Goal: Information Seeking & Learning: Learn about a topic

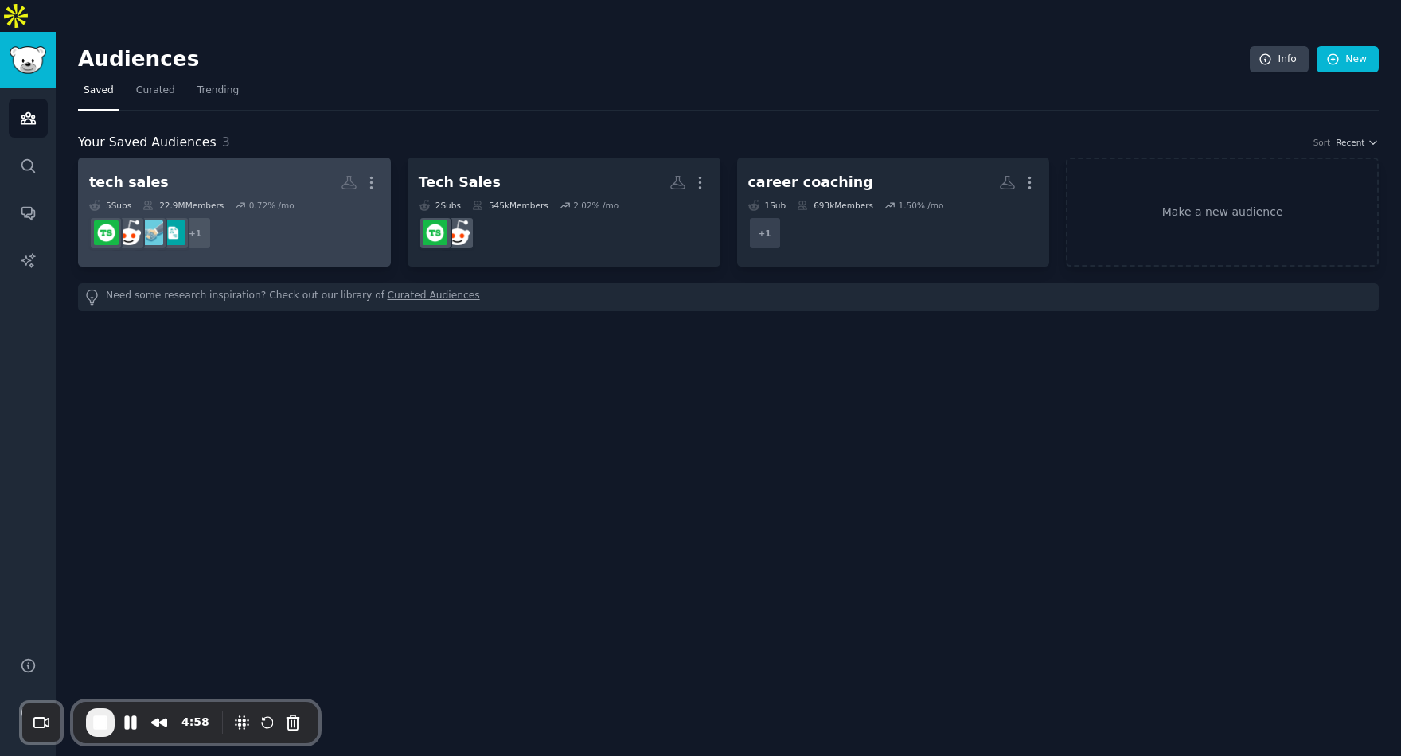
click at [327, 200] on div "5 Sub s 22.9M Members 0.72 % /mo" at bounding box center [234, 205] width 290 height 11
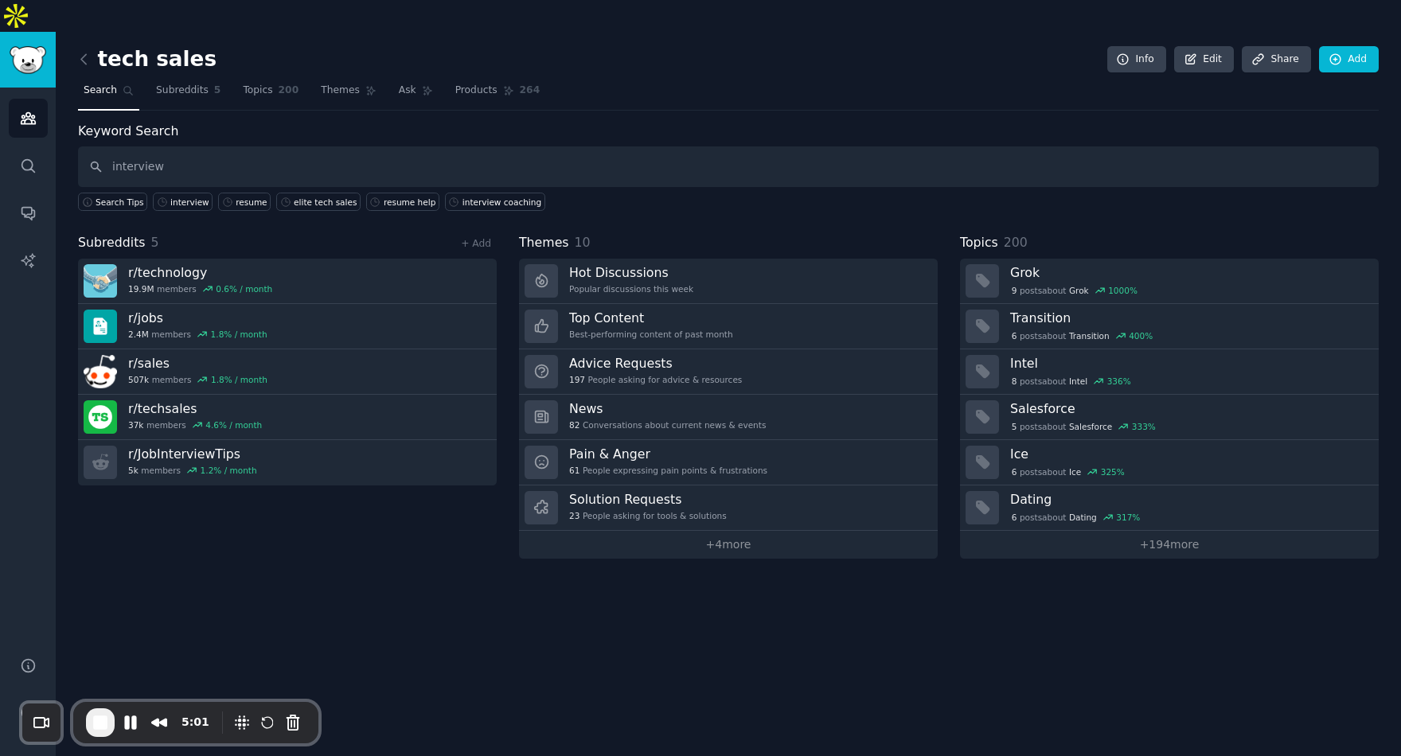
type input "interview"
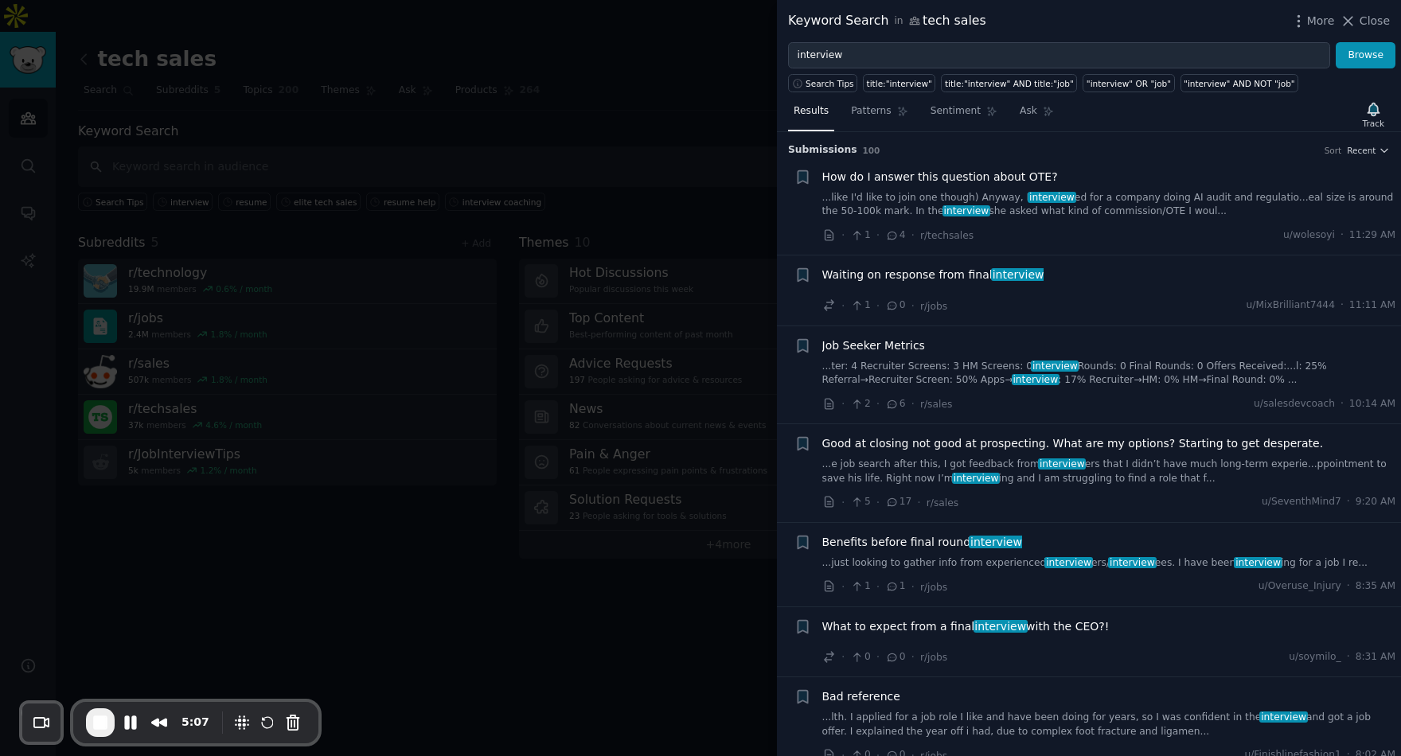
click at [991, 275] on span "interview" at bounding box center [1018, 274] width 54 height 13
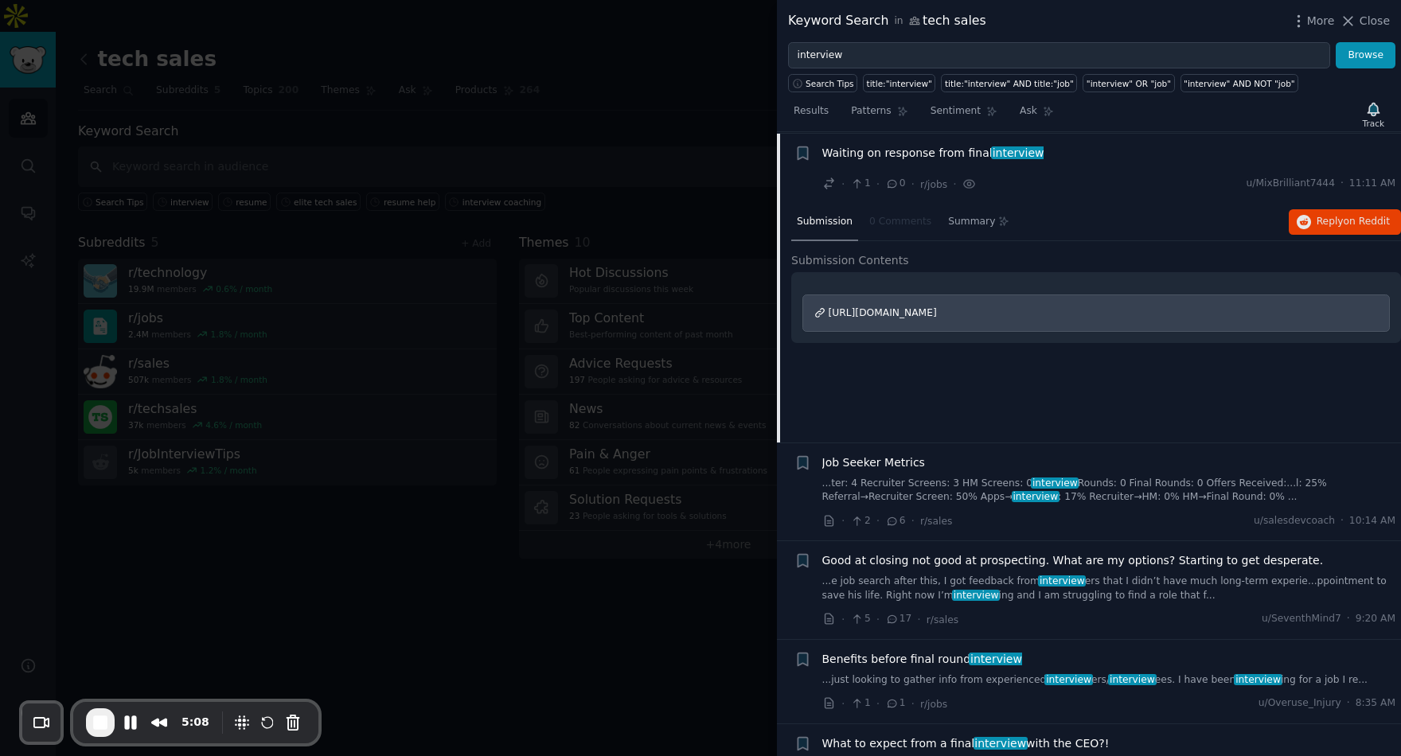
scroll to position [123, 0]
click at [991, 151] on span "interview" at bounding box center [1018, 151] width 54 height 13
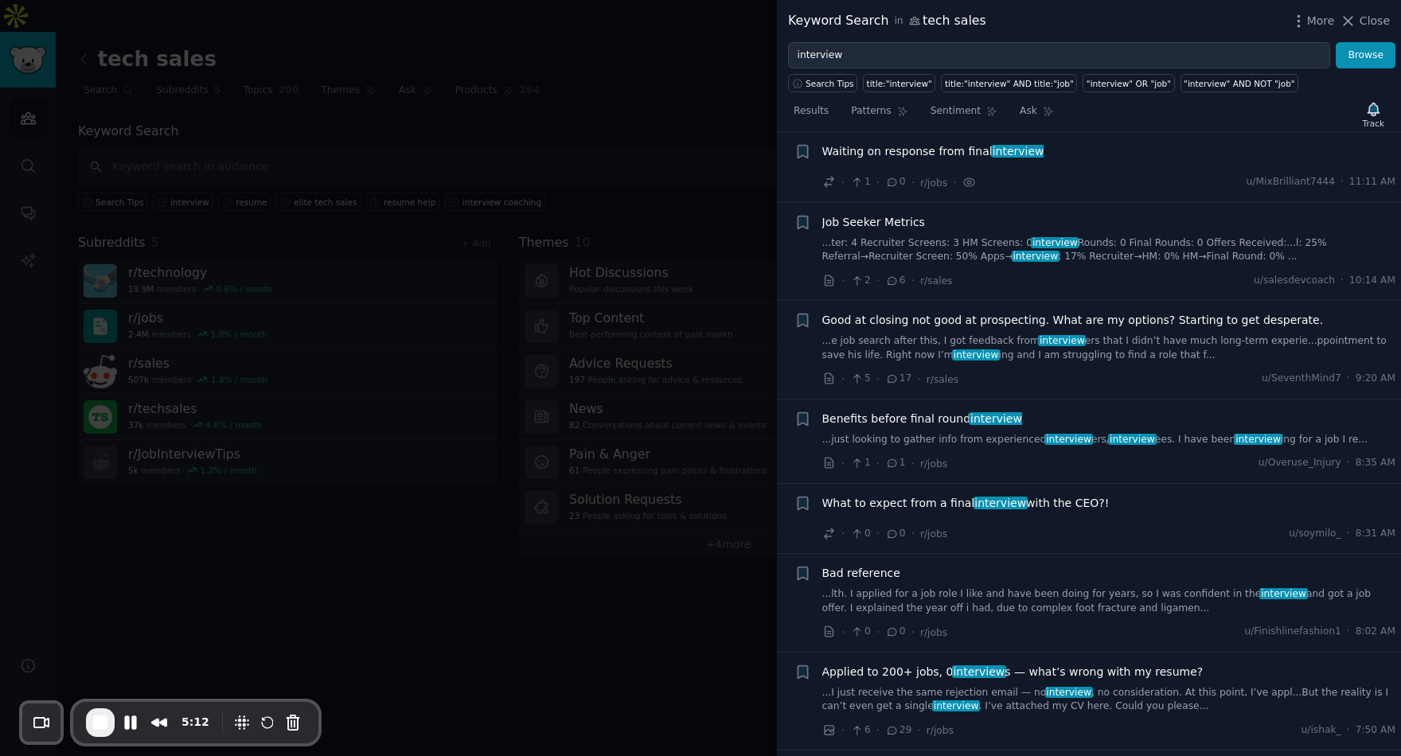
click at [916, 238] on link "...ter: 4 Recruiter Screens: 3 HM Screens: 0 interview Rounds: 0 Final Rounds: …" at bounding box center [1109, 250] width 574 height 28
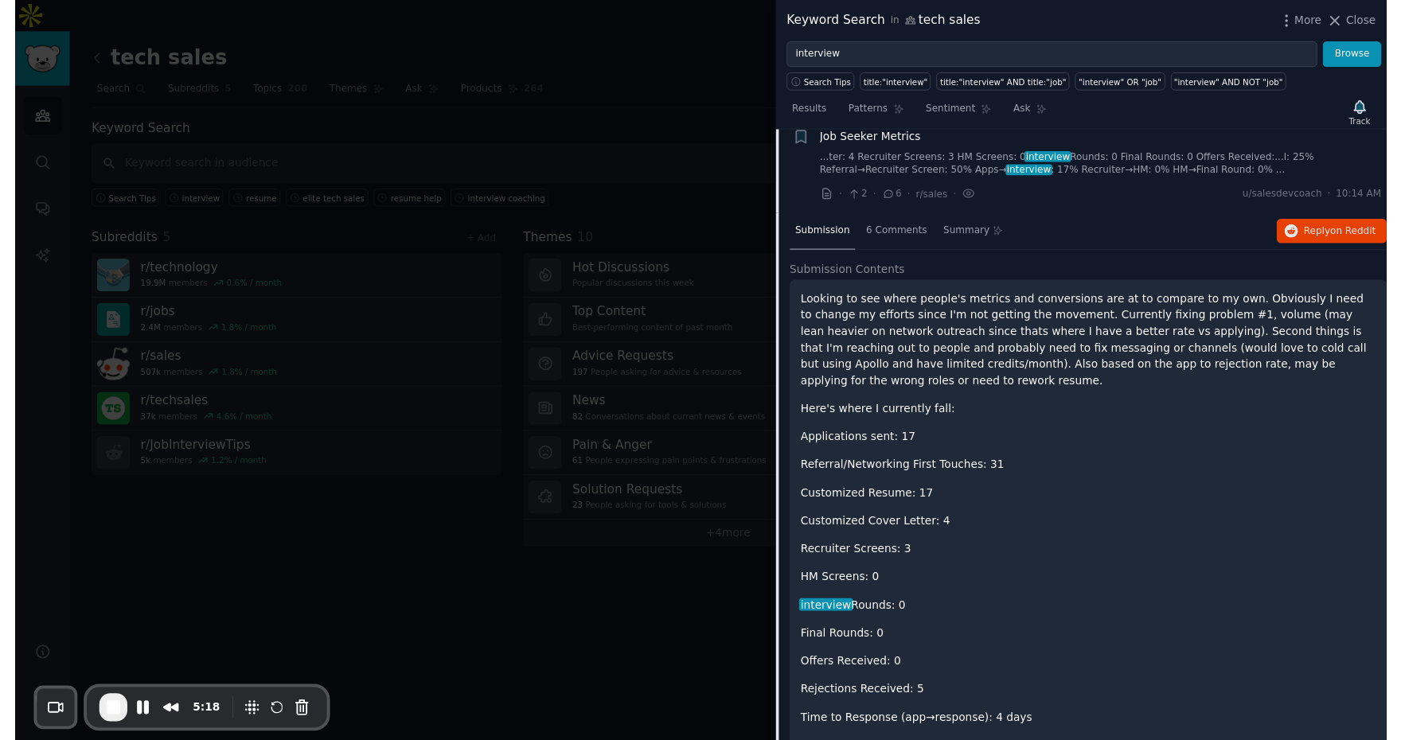
scroll to position [172, 0]
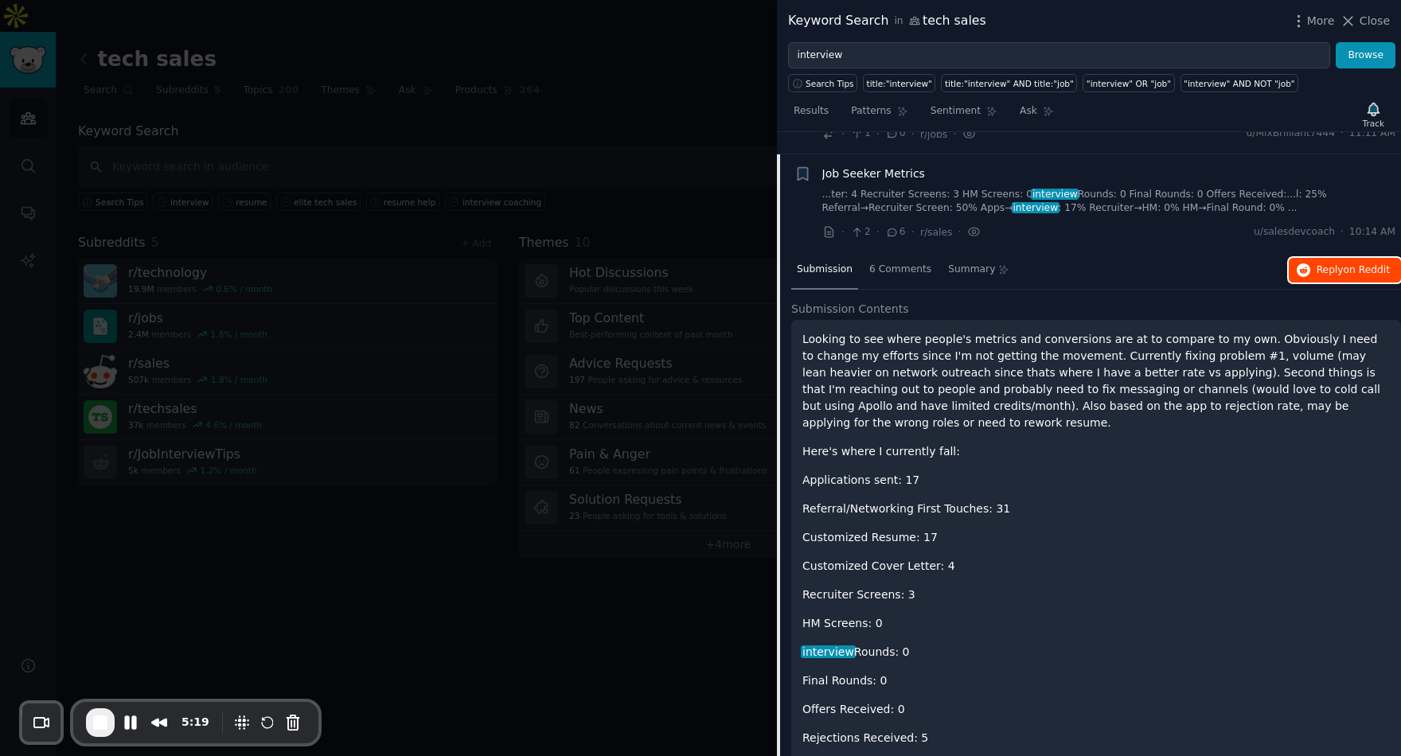
click at [1343, 273] on span "on Reddit" at bounding box center [1366, 269] width 46 height 11
